Goal: Task Accomplishment & Management: Use online tool/utility

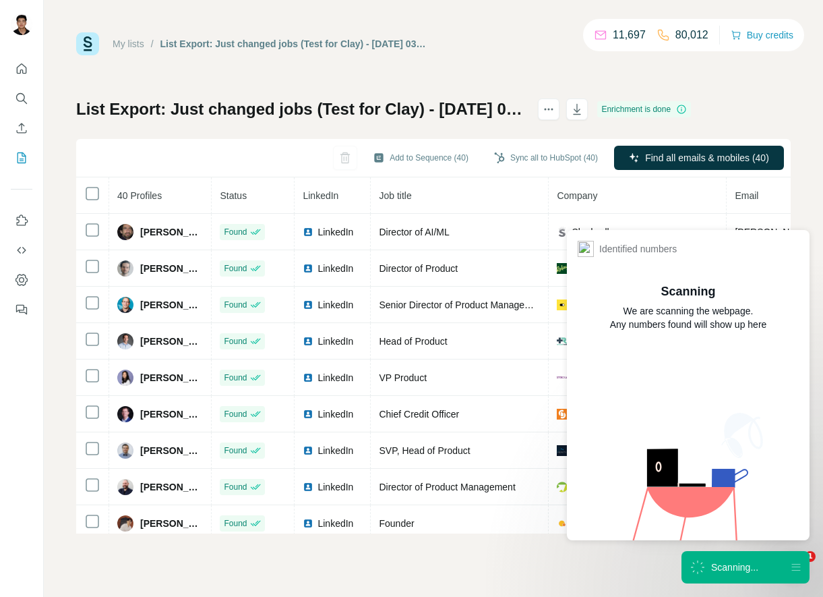
click at [703, 564] on icon at bounding box center [697, 567] width 23 height 23
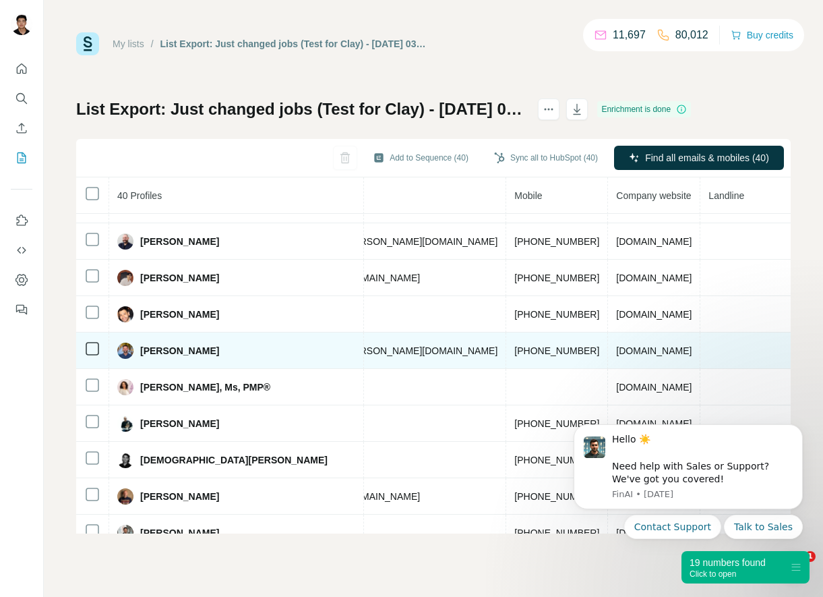
scroll to position [245, 726]
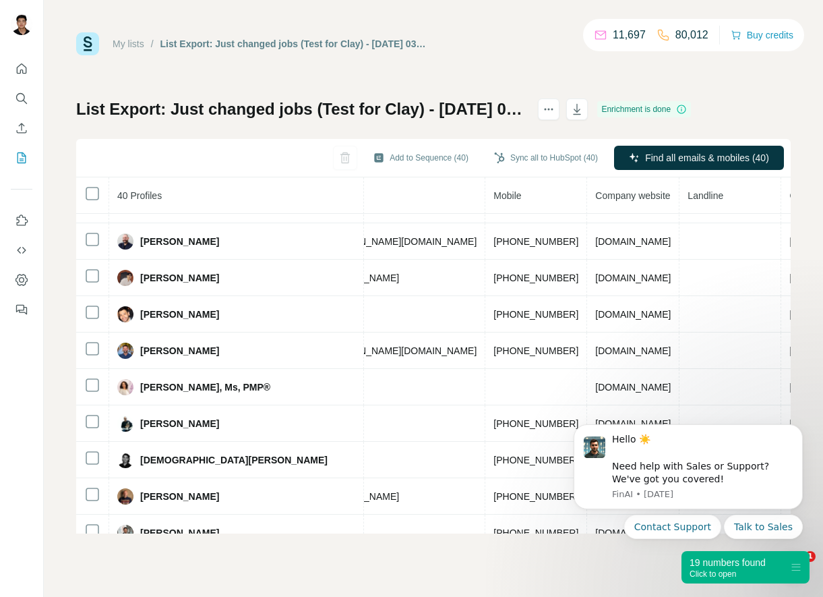
click at [740, 573] on div "Click to open" at bounding box center [728, 573] width 76 height 9
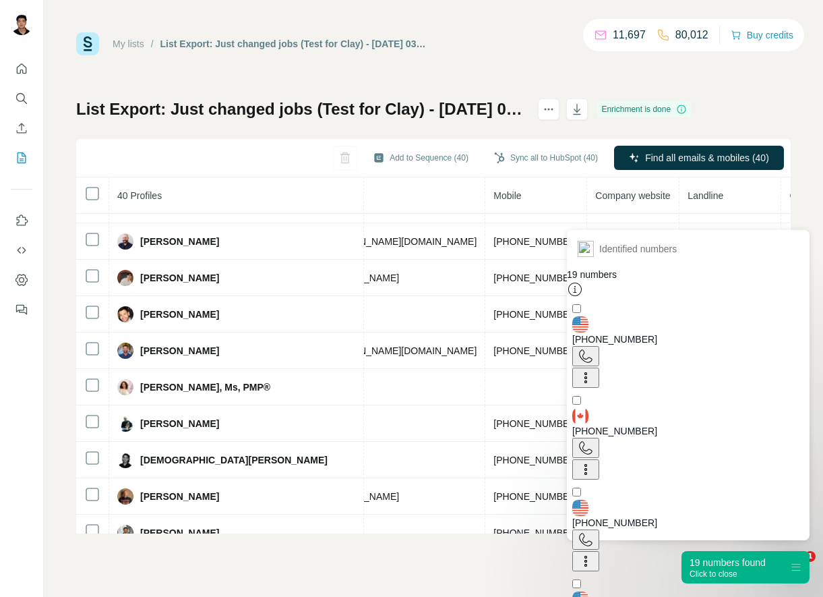
click at [742, 561] on div "19 numbers found" at bounding box center [728, 562] width 76 height 13
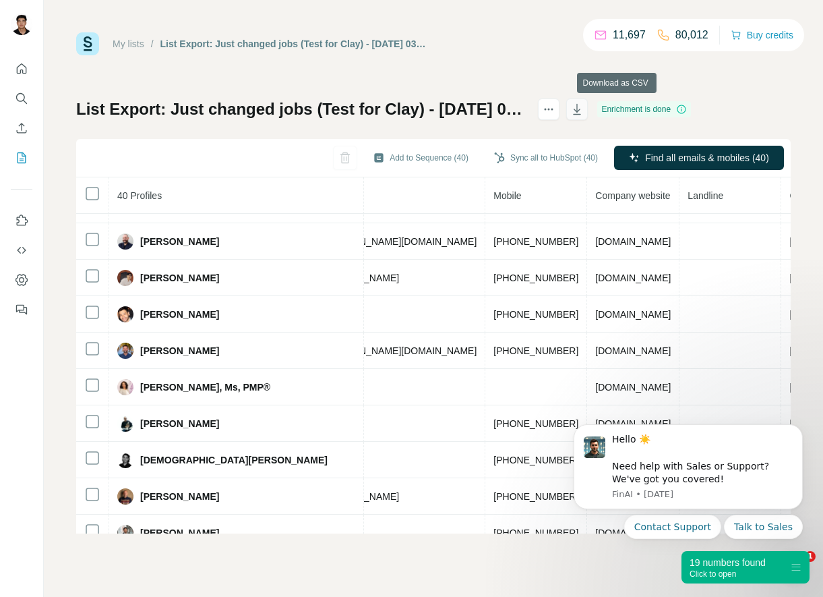
click at [584, 109] on icon "button" at bounding box center [576, 108] width 13 height 13
